Goal: Transaction & Acquisition: Subscribe to service/newsletter

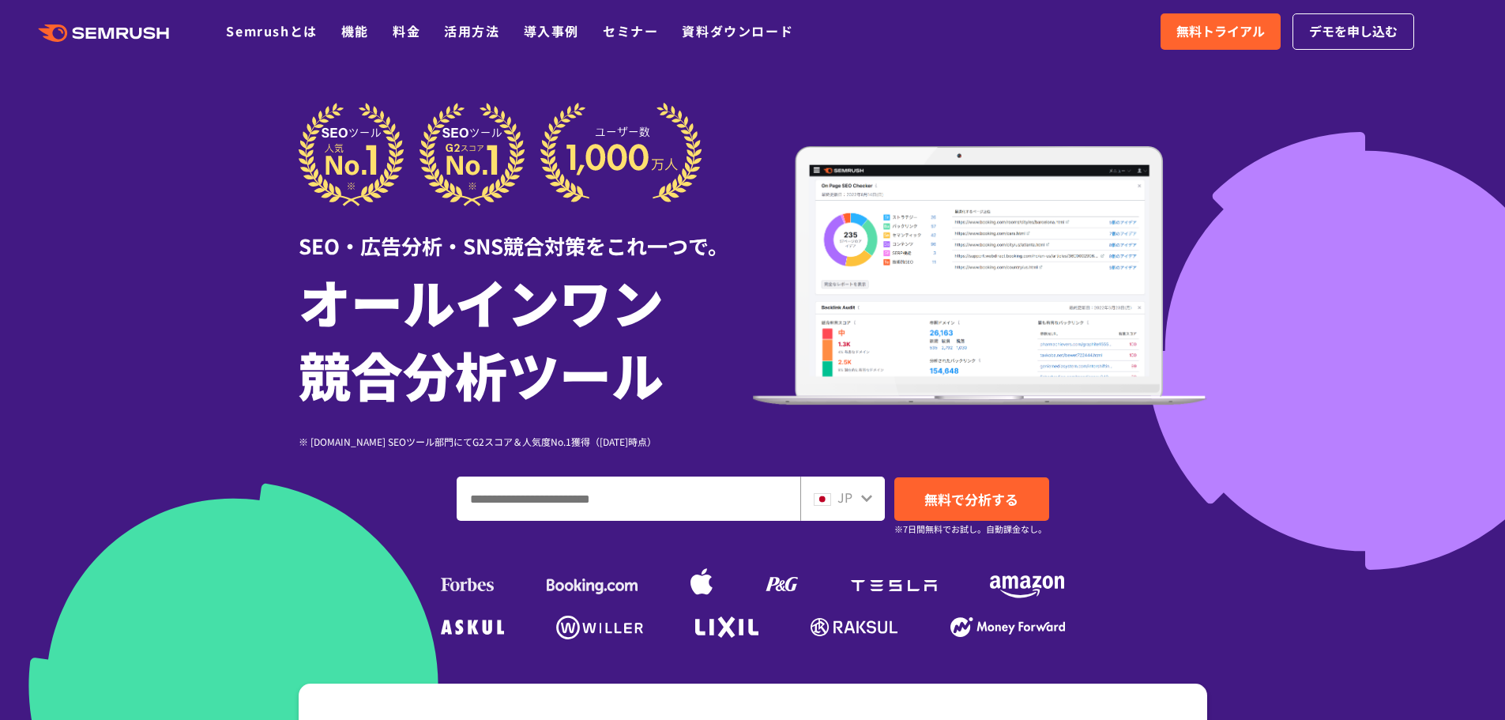
click at [1228, 44] on link "無料トライアル" at bounding box center [1221, 31] width 120 height 36
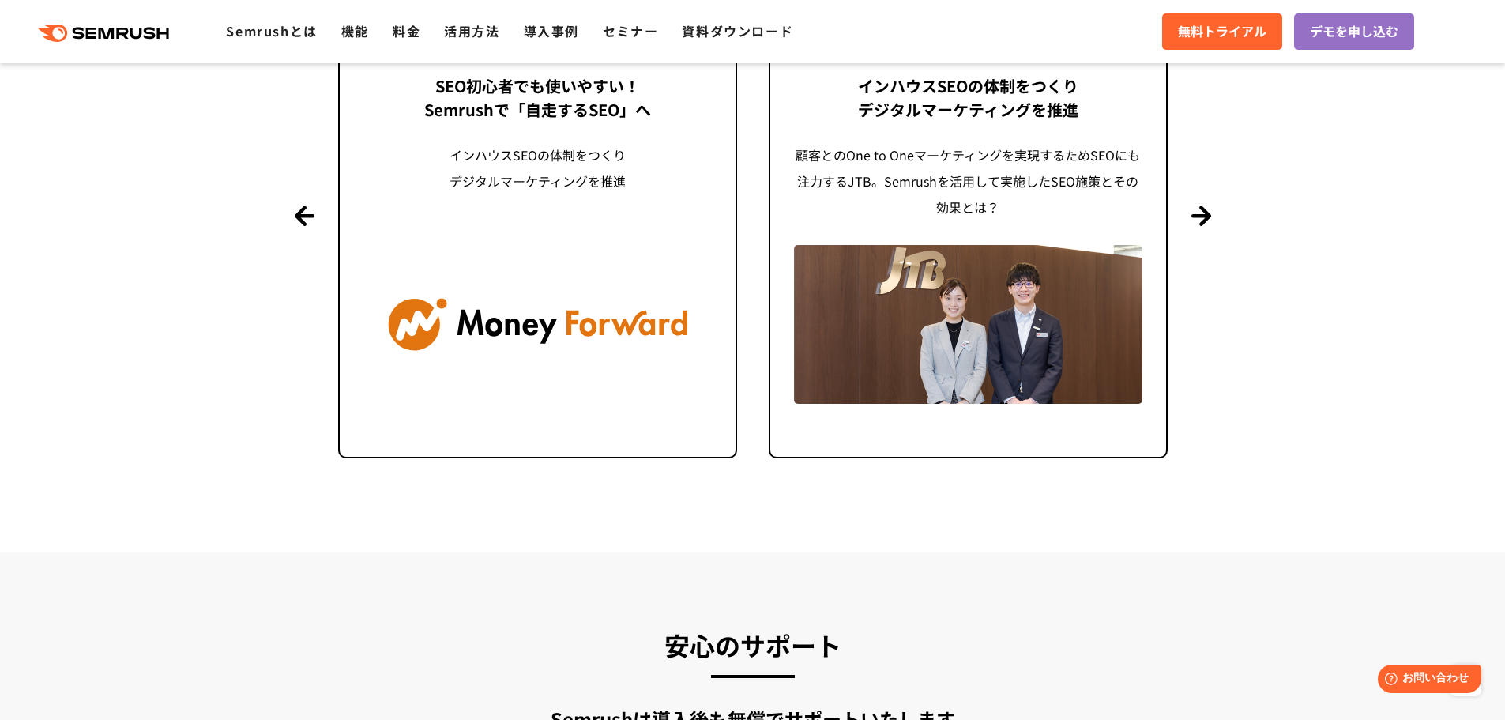
scroll to position [3965, 0]
click at [1207, 211] on button "Next" at bounding box center [1201, 215] width 20 height 20
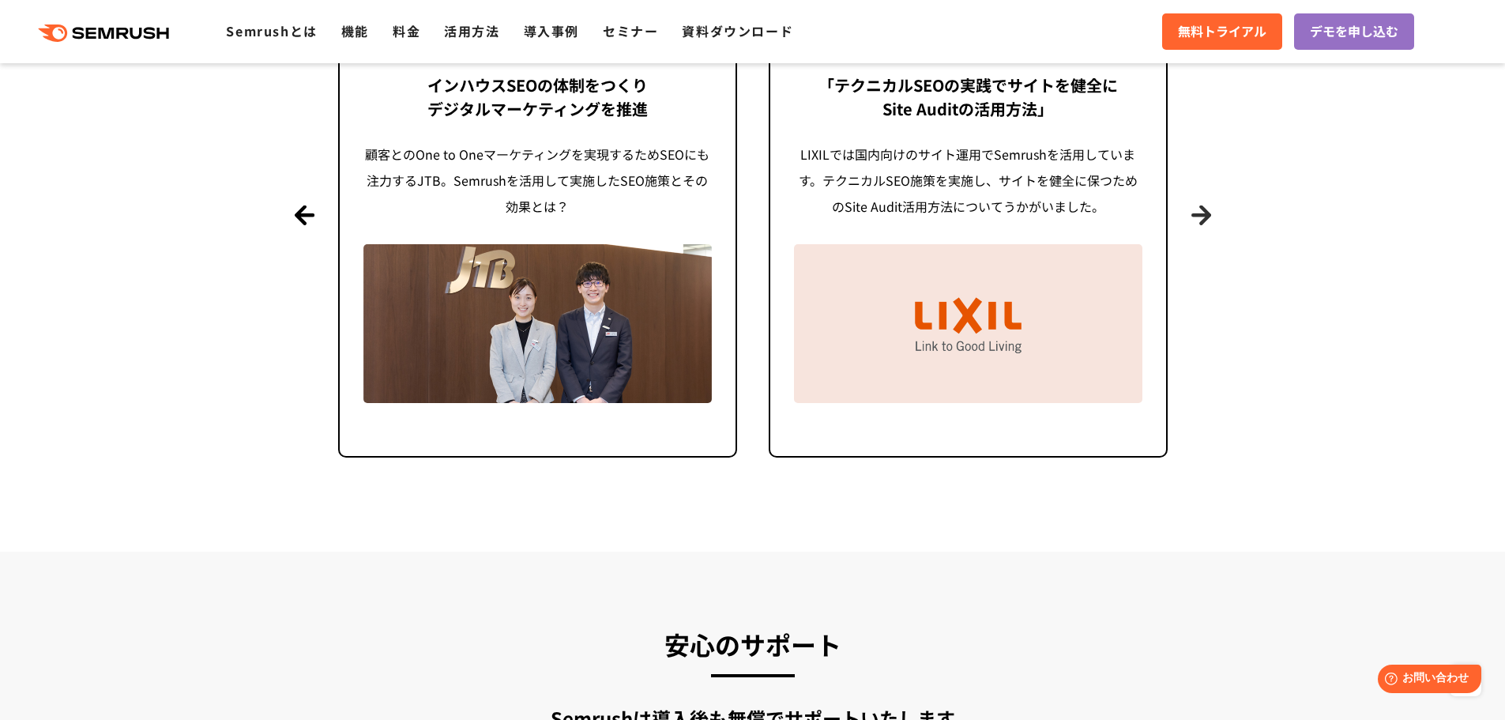
click at [1207, 211] on button "Next" at bounding box center [1201, 215] width 20 height 20
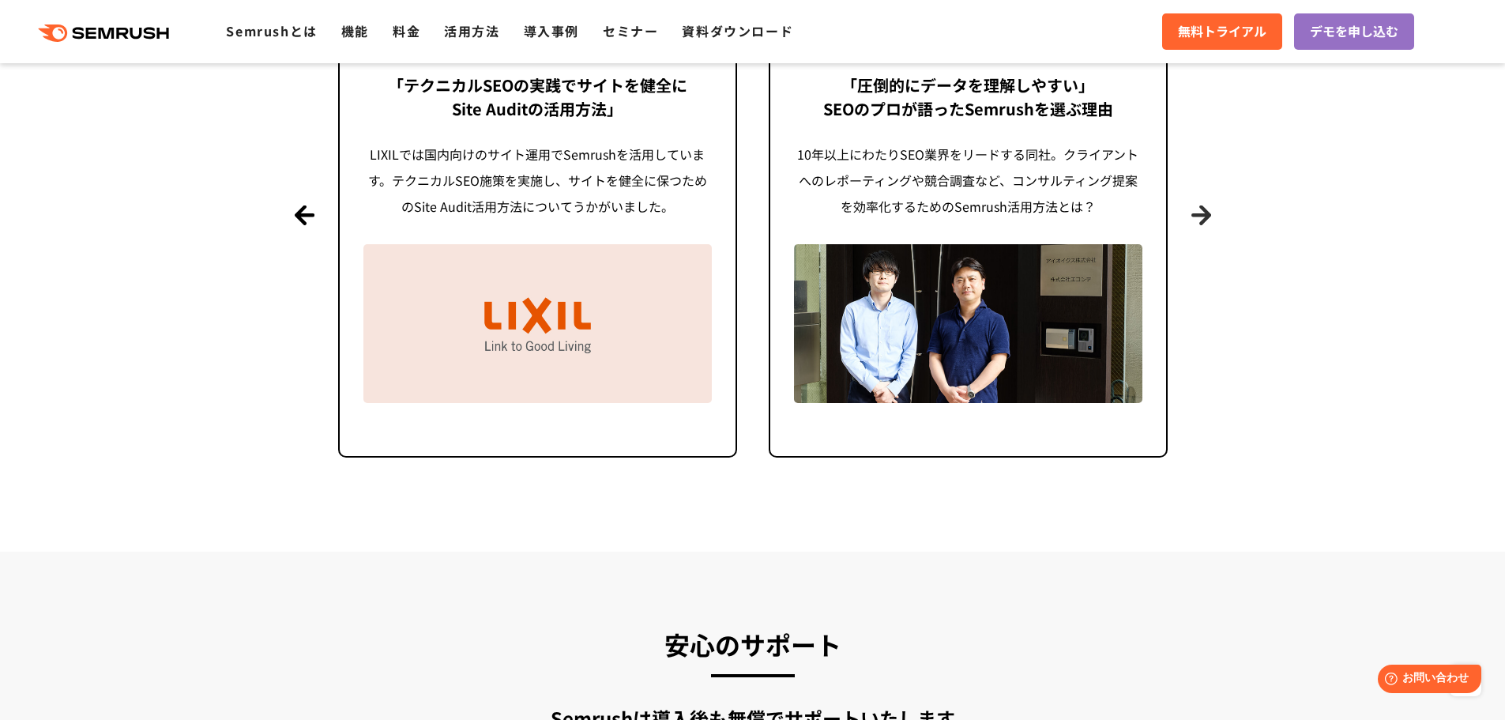
click at [1207, 211] on button "Next" at bounding box center [1201, 215] width 20 height 20
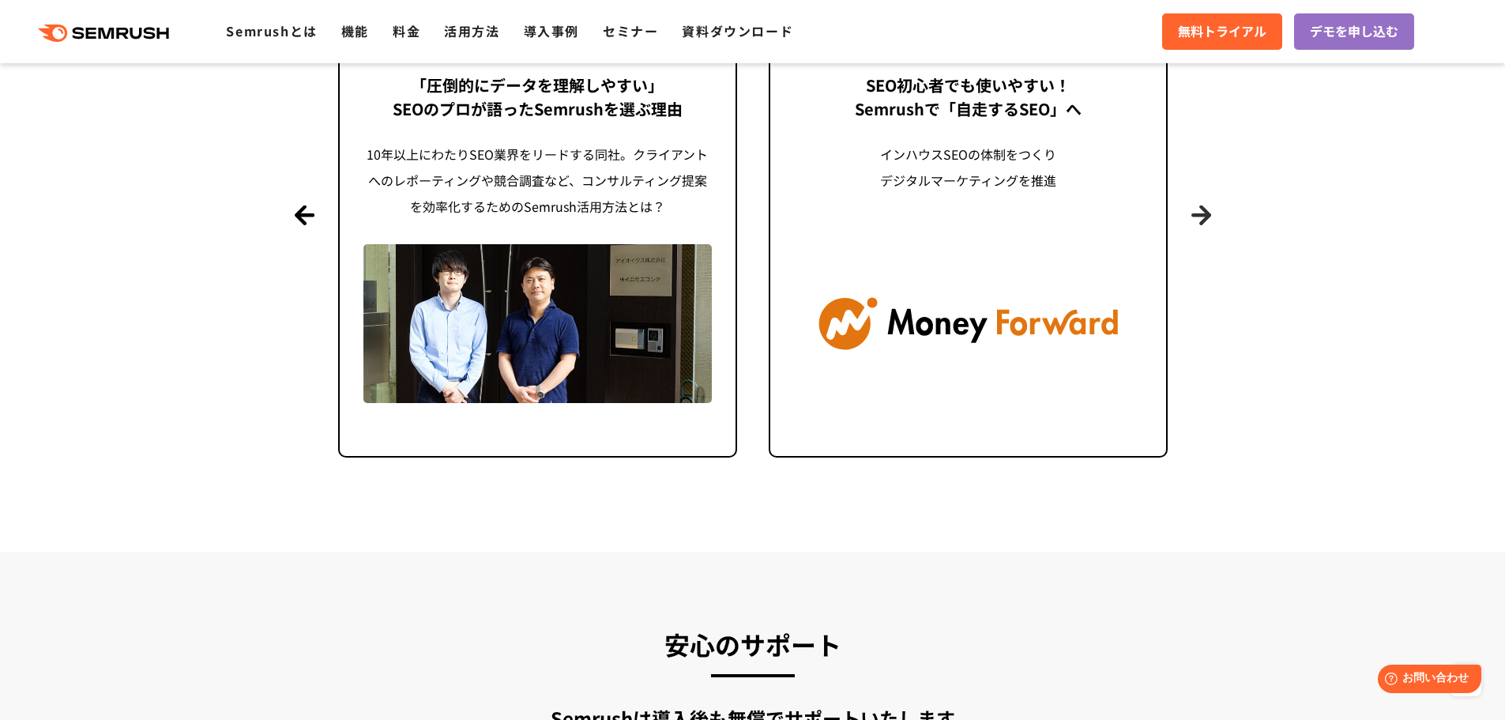
click at [1207, 211] on button "Next" at bounding box center [1201, 215] width 20 height 20
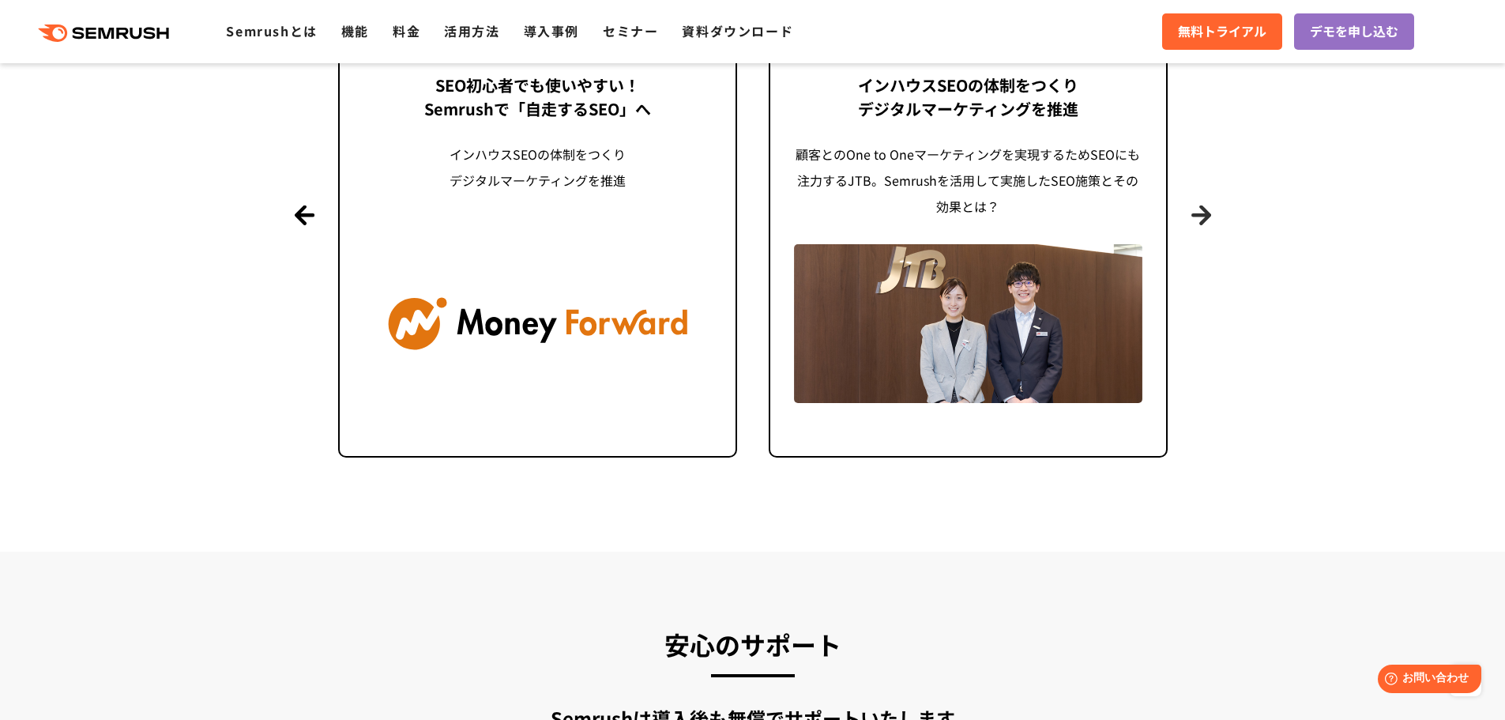
click at [1207, 211] on button "Next" at bounding box center [1201, 215] width 20 height 20
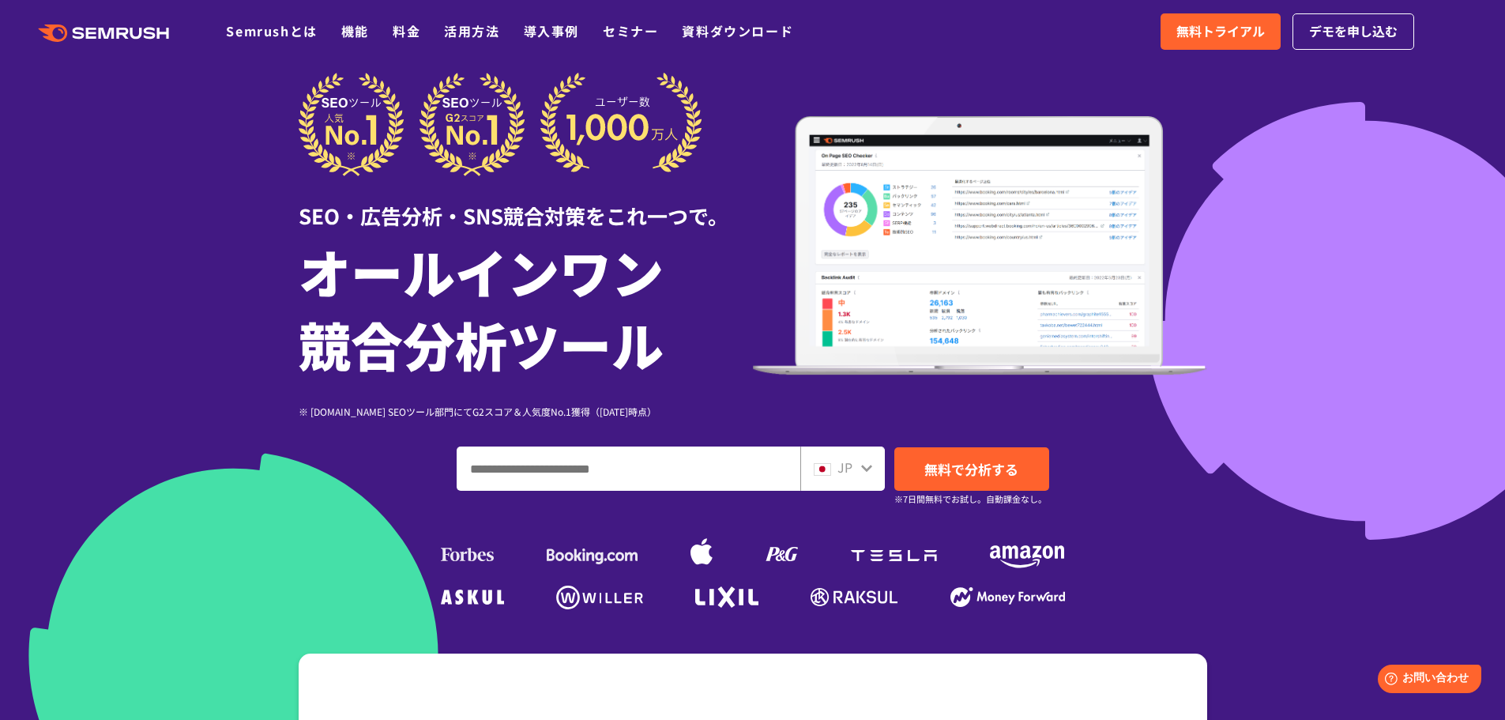
scroll to position [0, 0]
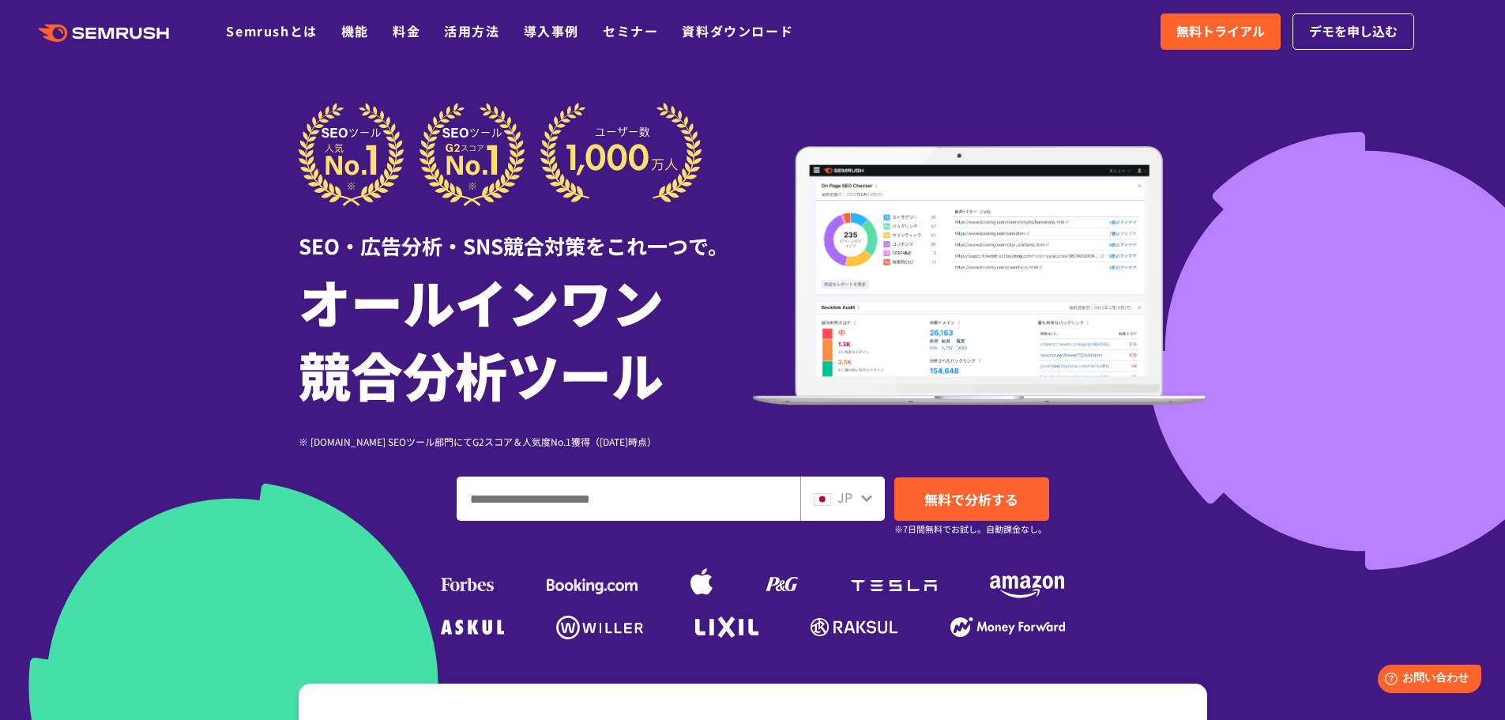
click at [603, 495] on input "ドメイン、キーワードまたはURLを入力してください" at bounding box center [628, 498] width 342 height 43
click at [751, 468] on div "SEO・広告分析・SNS競合対策をこれ一つで。 オールインワン 競合分析ツール ※ [DOMAIN_NAME] SEOツール部門にてG2スコア＆人気度No.1…" at bounding box center [753, 373] width 909 height 541
